Goal: Transaction & Acquisition: Purchase product/service

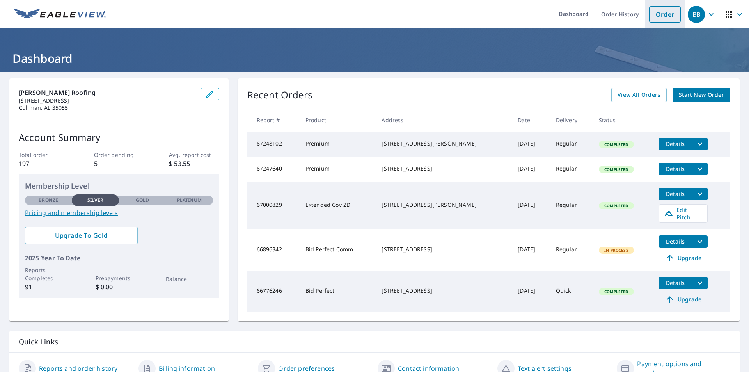
click at [661, 18] on link "Order" at bounding box center [665, 14] width 32 height 16
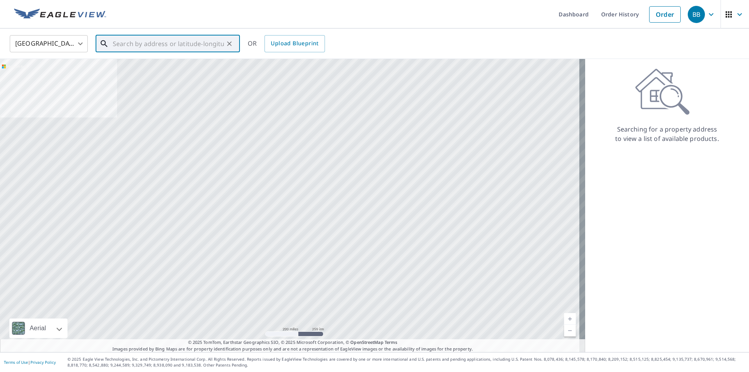
click at [135, 40] on input "text" at bounding box center [168, 44] width 111 height 22
paste input "[STREET_ADDRESS][PERSON_NAME]"
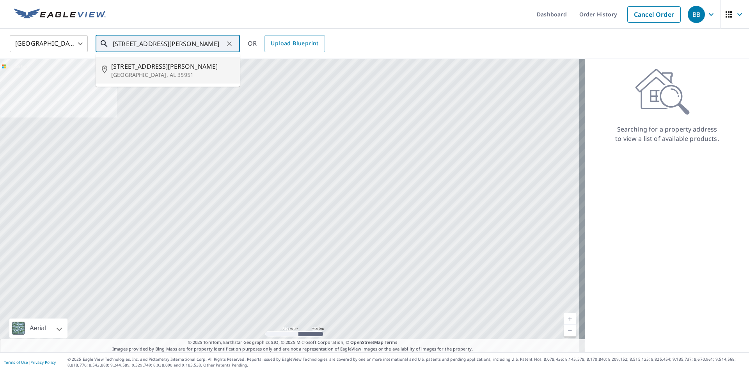
click at [212, 60] on li "[STREET_ADDRESS][PERSON_NAME]" at bounding box center [168, 70] width 144 height 27
type input "[STREET_ADDRESS][PERSON_NAME]"
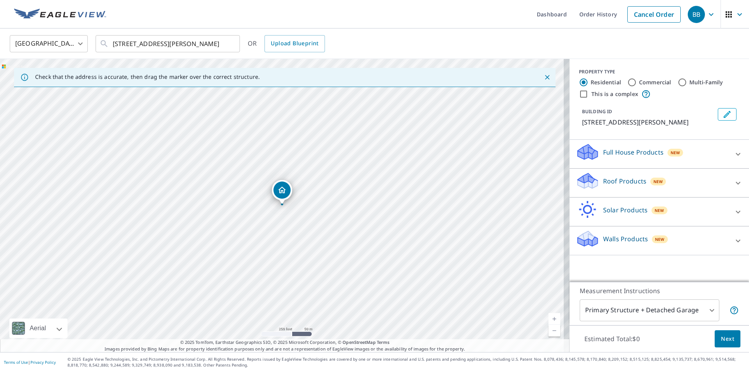
click at [733, 179] on icon at bounding box center [737, 182] width 9 height 9
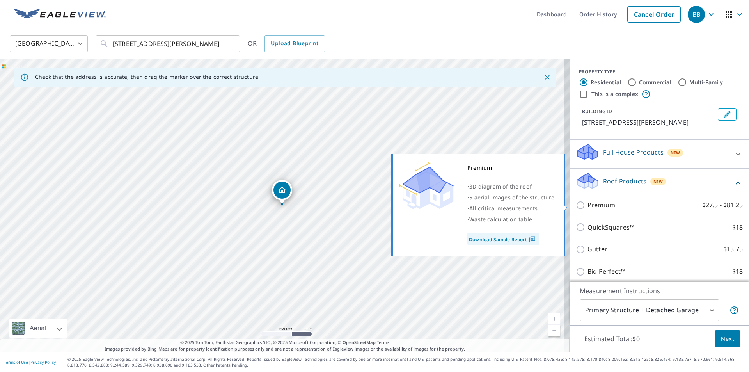
click at [599, 205] on p "Premium" at bounding box center [601, 205] width 28 height 10
click at [587, 205] on input "Premium $27.5 - $81.25" at bounding box center [582, 204] width 12 height 9
checkbox input "true"
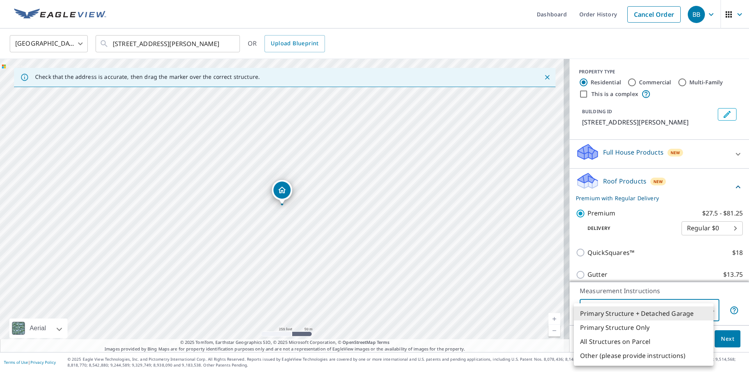
click at [686, 309] on body "BB BB Dashboard Order History Cancel Order BB [GEOGRAPHIC_DATA] [GEOGRAPHIC_DAT…" at bounding box center [374, 186] width 749 height 372
click at [637, 312] on li "Primary Structure + Detached Garage" at bounding box center [644, 313] width 140 height 14
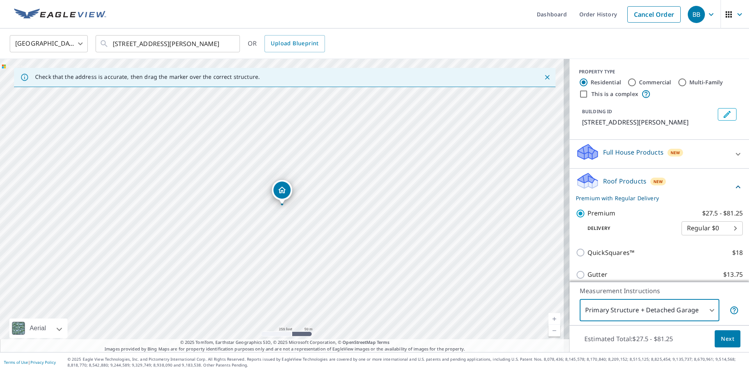
click at [722, 335] on span "Next" at bounding box center [727, 339] width 13 height 10
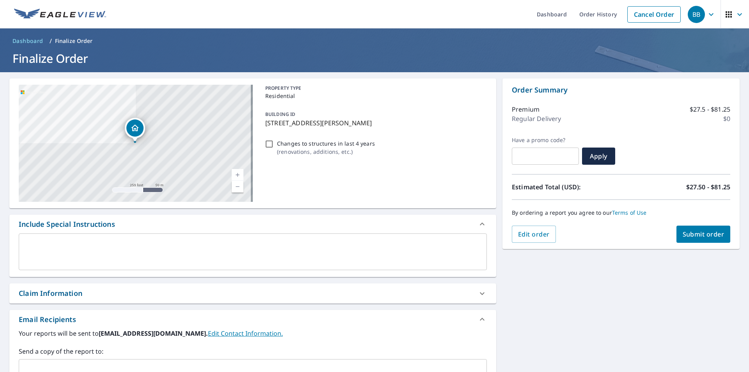
scroll to position [119, 0]
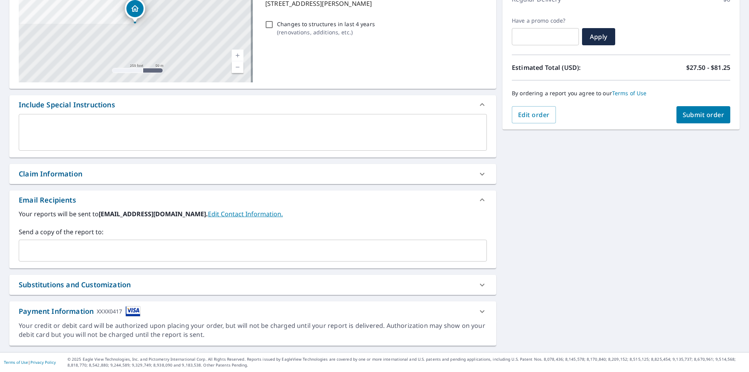
click at [170, 247] on input "text" at bounding box center [246, 250] width 449 height 15
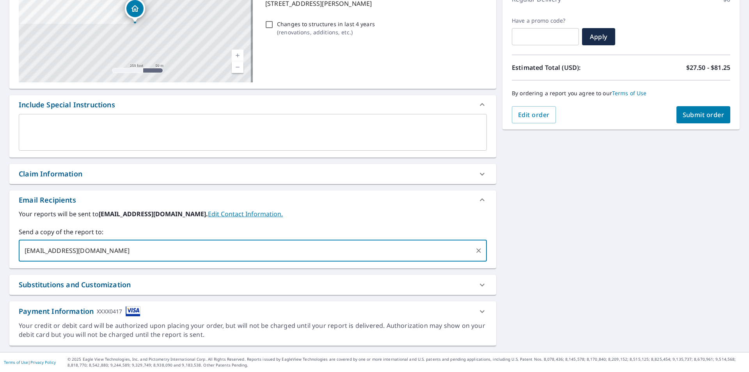
type input "[EMAIL_ADDRESS][DOMAIN_NAME]"
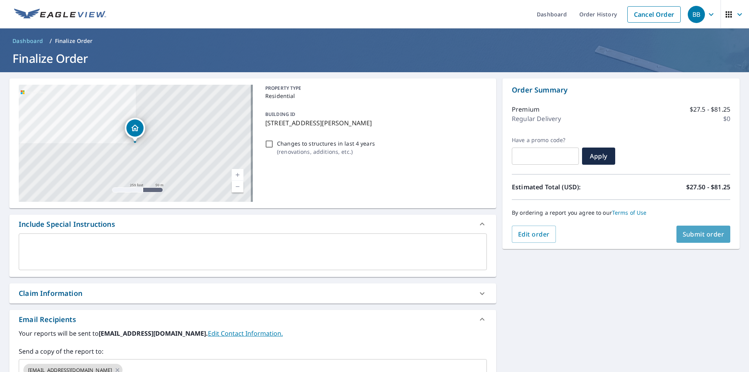
click at [695, 234] on span "Submit order" at bounding box center [704, 234] width 42 height 9
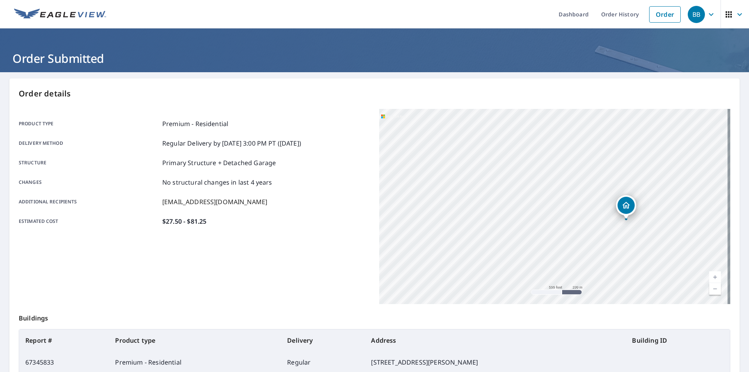
scroll to position [87, 0]
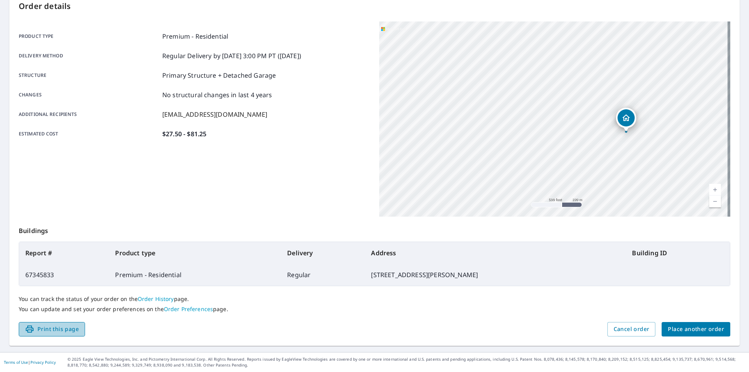
click at [69, 330] on span "Print this page" at bounding box center [52, 329] width 54 height 10
